Goal: Check status

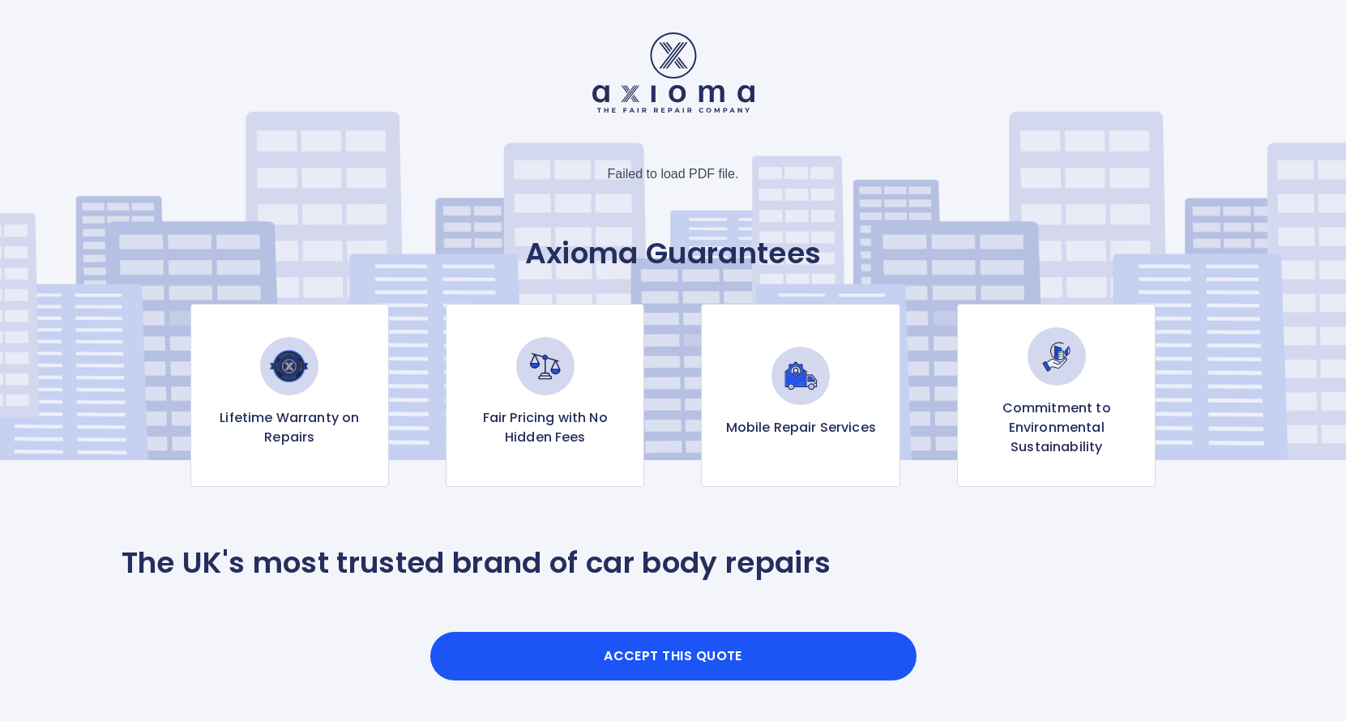
scroll to position [-2, 0]
click at [677, 179] on div "Failed to load PDF file." at bounding box center [673, 174] width 131 height 19
